Goal: Task Accomplishment & Management: Use online tool/utility

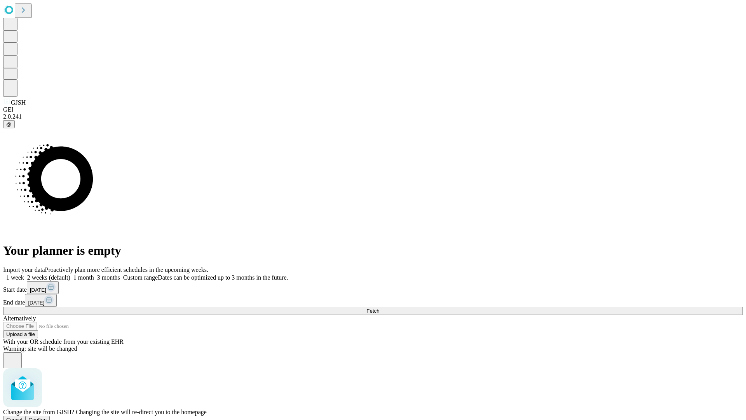
click at [47, 417] on span "Confirm" at bounding box center [38, 420] width 18 height 6
click at [24, 274] on label "1 week" at bounding box center [13, 277] width 21 height 7
click at [379, 308] on span "Fetch" at bounding box center [372, 311] width 13 height 6
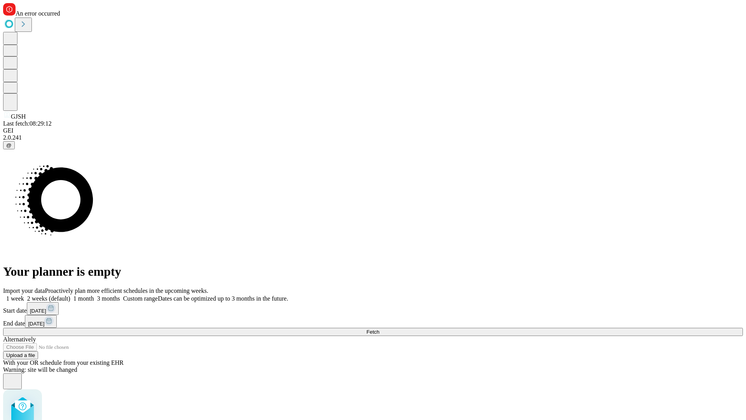
click at [24, 295] on label "1 week" at bounding box center [13, 298] width 21 height 7
click at [379, 329] on span "Fetch" at bounding box center [372, 332] width 13 height 6
click at [24, 295] on label "1 week" at bounding box center [13, 298] width 21 height 7
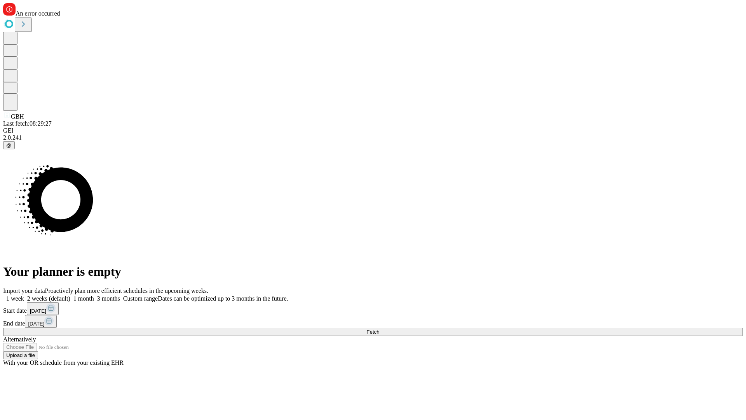
click at [379, 329] on span "Fetch" at bounding box center [372, 332] width 13 height 6
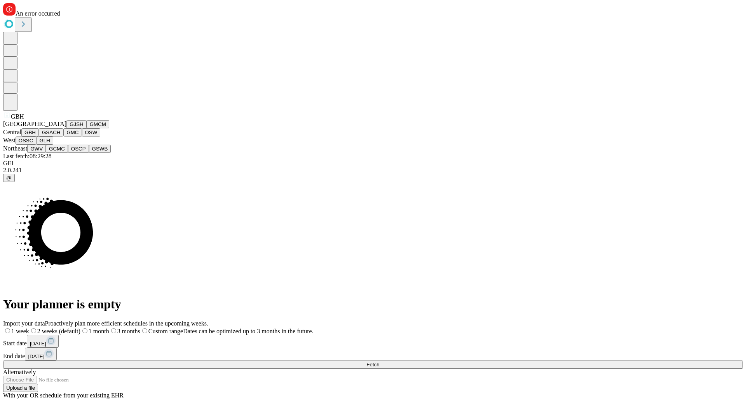
click at [60, 136] on button "GSACH" at bounding box center [51, 132] width 24 height 8
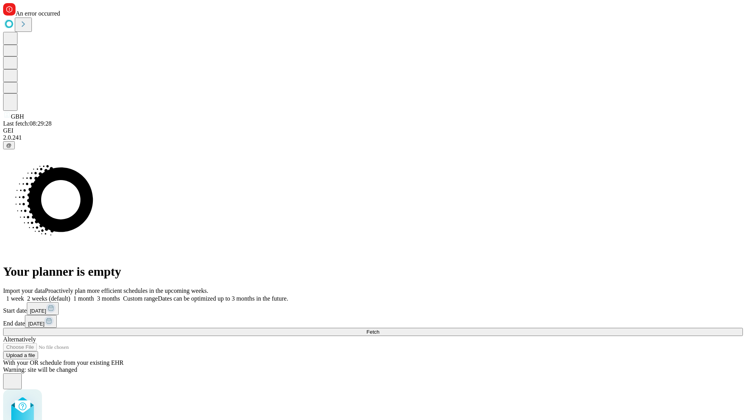
click at [24, 295] on label "1 week" at bounding box center [13, 298] width 21 height 7
click at [379, 329] on span "Fetch" at bounding box center [372, 332] width 13 height 6
click at [24, 295] on label "1 week" at bounding box center [13, 298] width 21 height 7
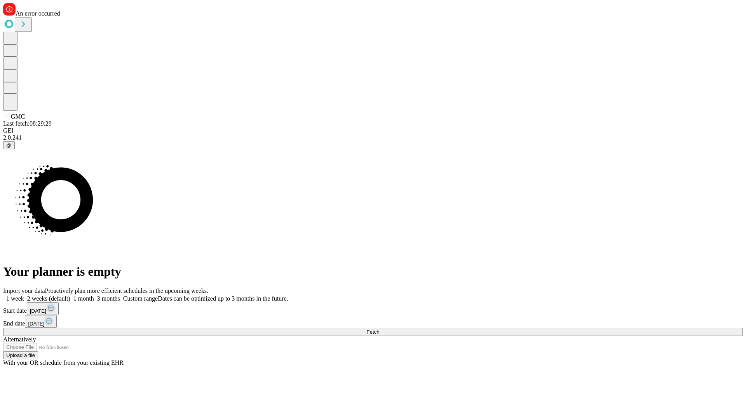
click at [379, 329] on span "Fetch" at bounding box center [372, 332] width 13 height 6
click at [24, 295] on label "1 week" at bounding box center [13, 298] width 21 height 7
click at [379, 329] on span "Fetch" at bounding box center [372, 332] width 13 height 6
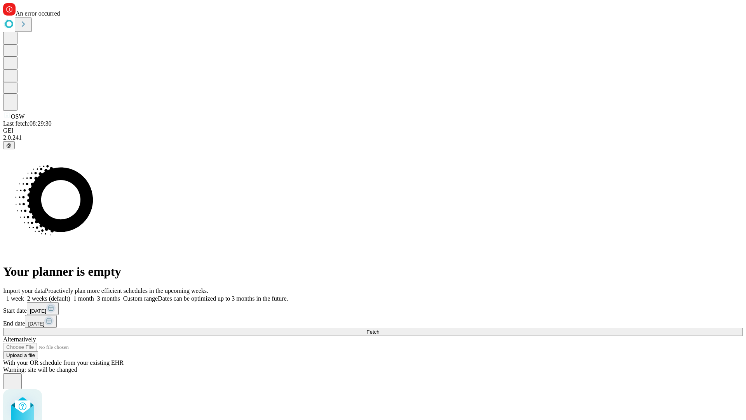
click at [24, 295] on label "1 week" at bounding box center [13, 298] width 21 height 7
click at [379, 329] on span "Fetch" at bounding box center [372, 332] width 13 height 6
click at [24, 295] on label "1 week" at bounding box center [13, 298] width 21 height 7
click at [379, 329] on span "Fetch" at bounding box center [372, 332] width 13 height 6
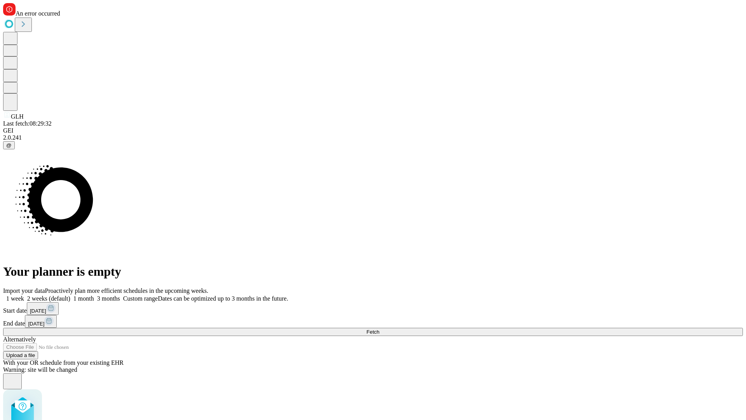
click at [24, 295] on label "1 week" at bounding box center [13, 298] width 21 height 7
click at [379, 329] on span "Fetch" at bounding box center [372, 332] width 13 height 6
click at [24, 295] on label "1 week" at bounding box center [13, 298] width 21 height 7
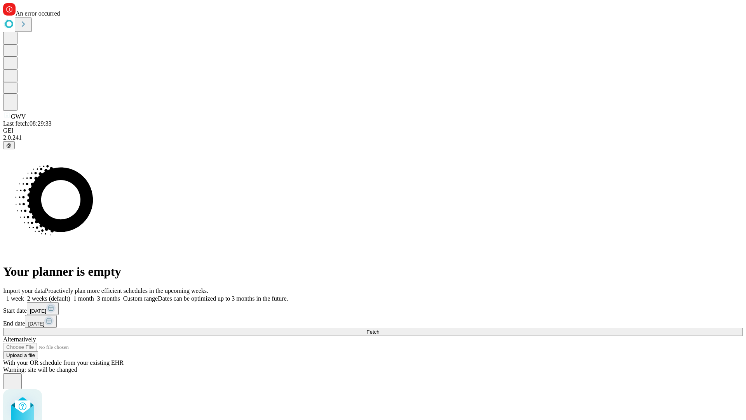
click at [379, 329] on span "Fetch" at bounding box center [372, 332] width 13 height 6
click at [24, 295] on label "1 week" at bounding box center [13, 298] width 21 height 7
click at [379, 329] on span "Fetch" at bounding box center [372, 332] width 13 height 6
